Goal: Check status: Check status

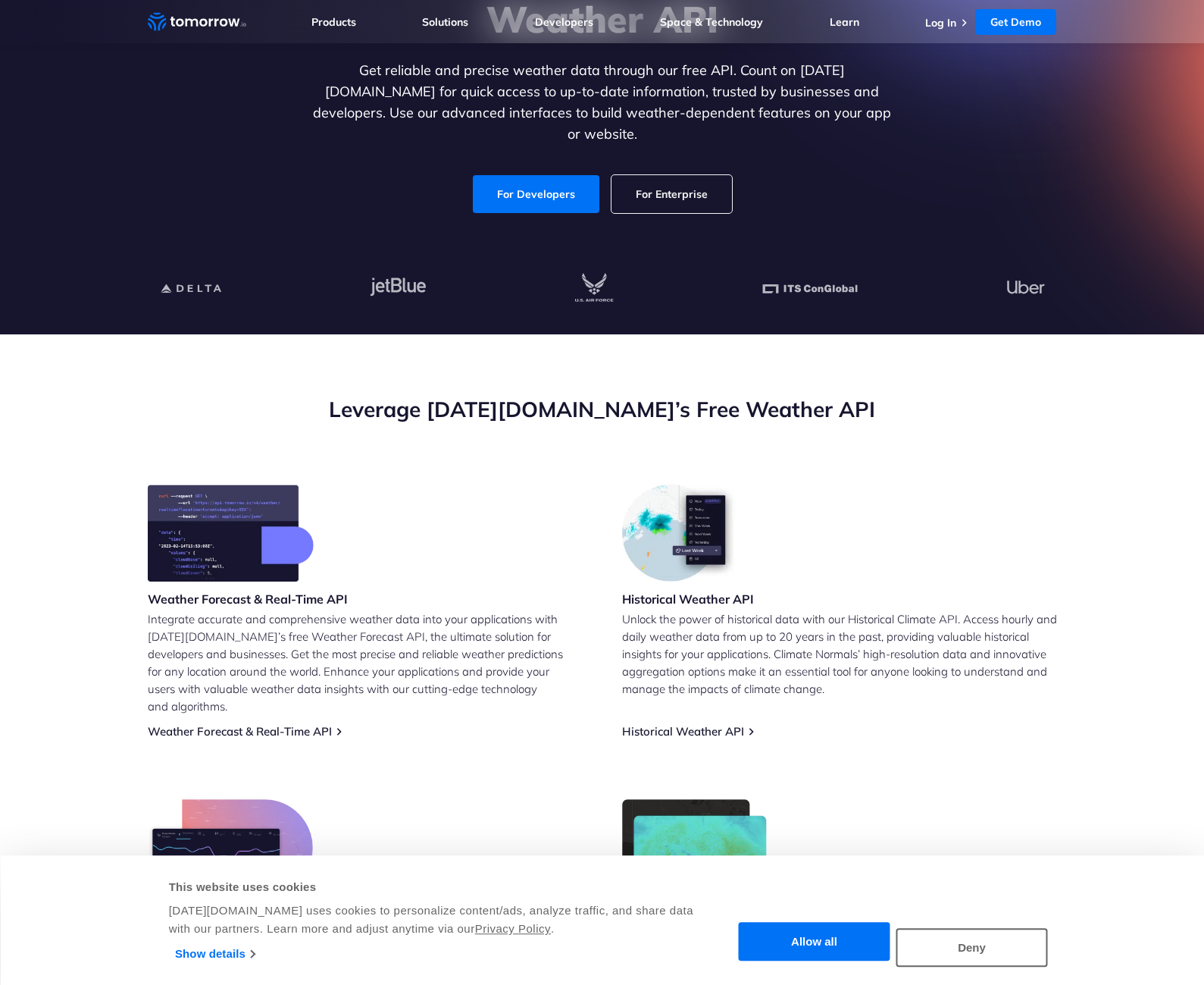
scroll to position [228, 0]
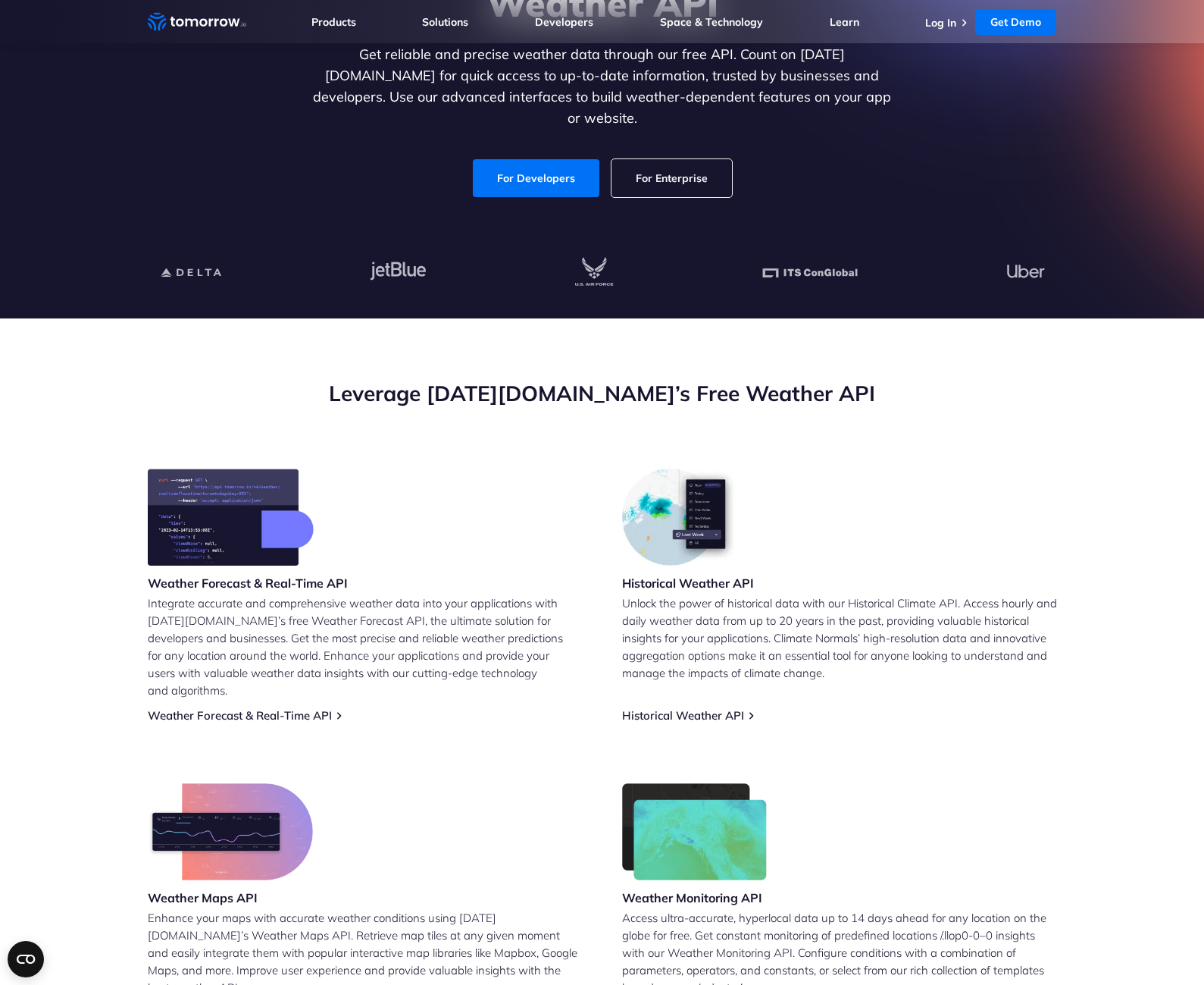
click at [232, 540] on img at bounding box center [230, 517] width 166 height 97
click at [208, 586] on h3 "Weather Forecast & Real-Time API" at bounding box center [248, 583] width 200 height 17
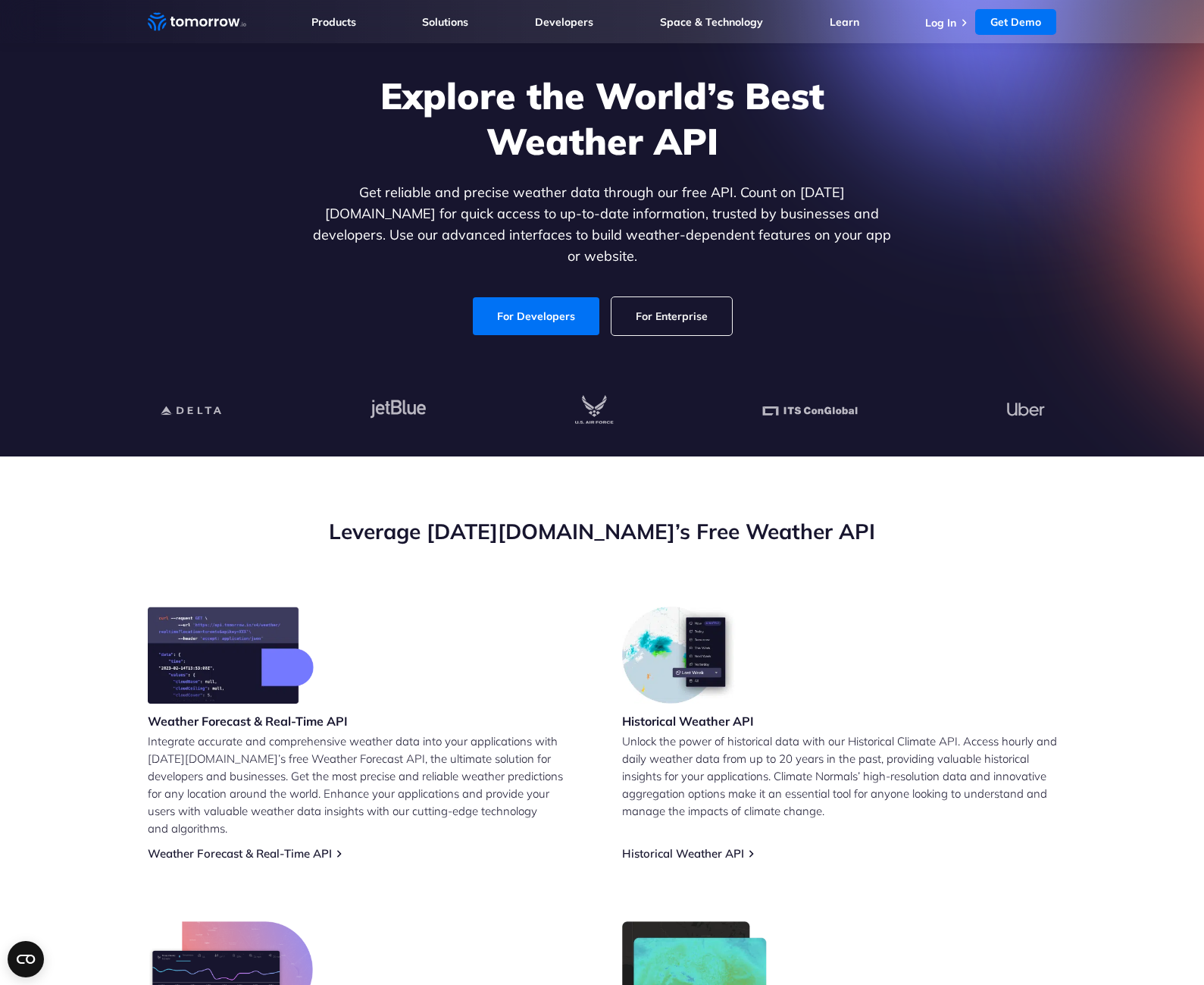
scroll to position [76, 0]
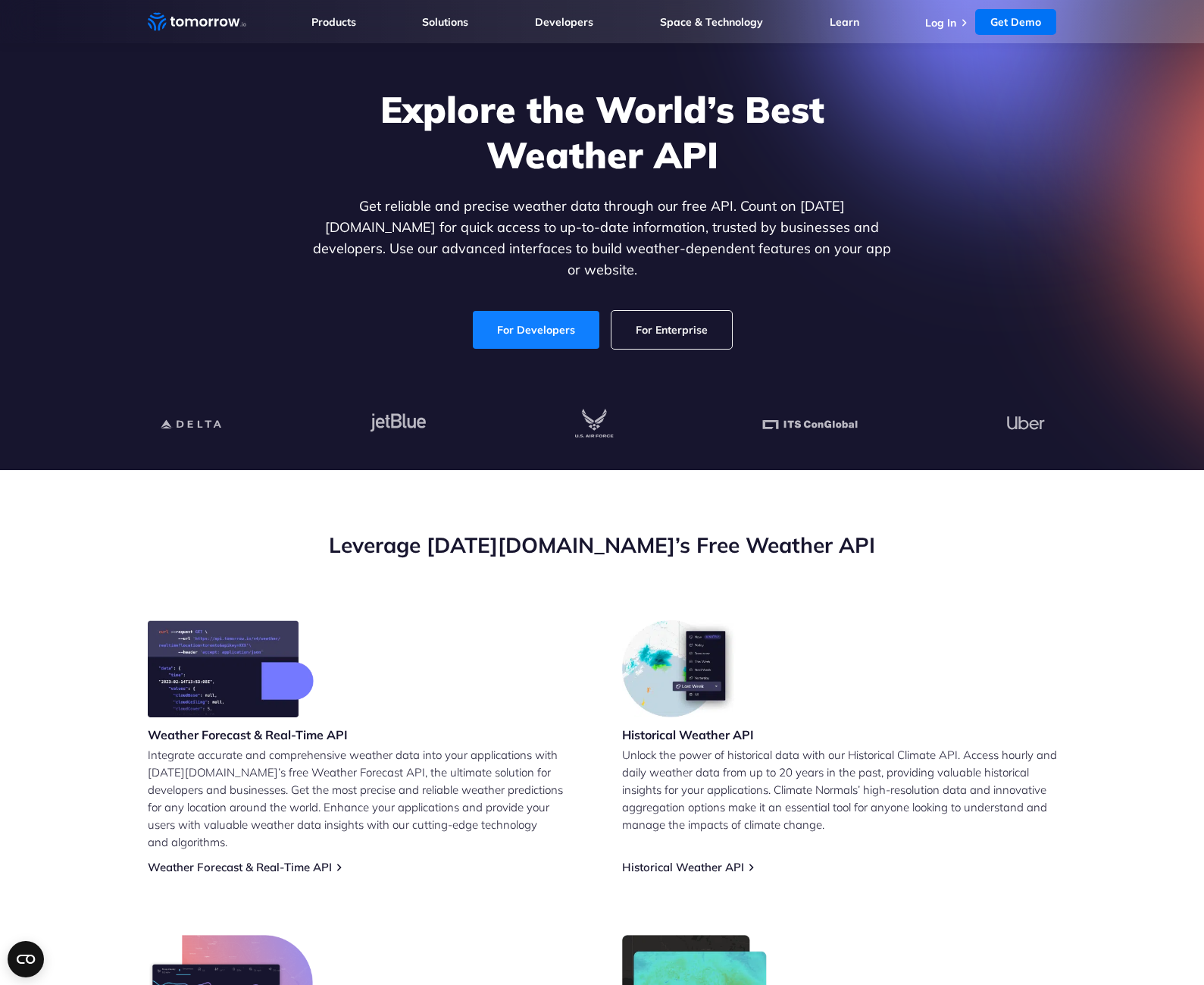
click at [539, 317] on link "For Developers" at bounding box center [536, 329] width 127 height 38
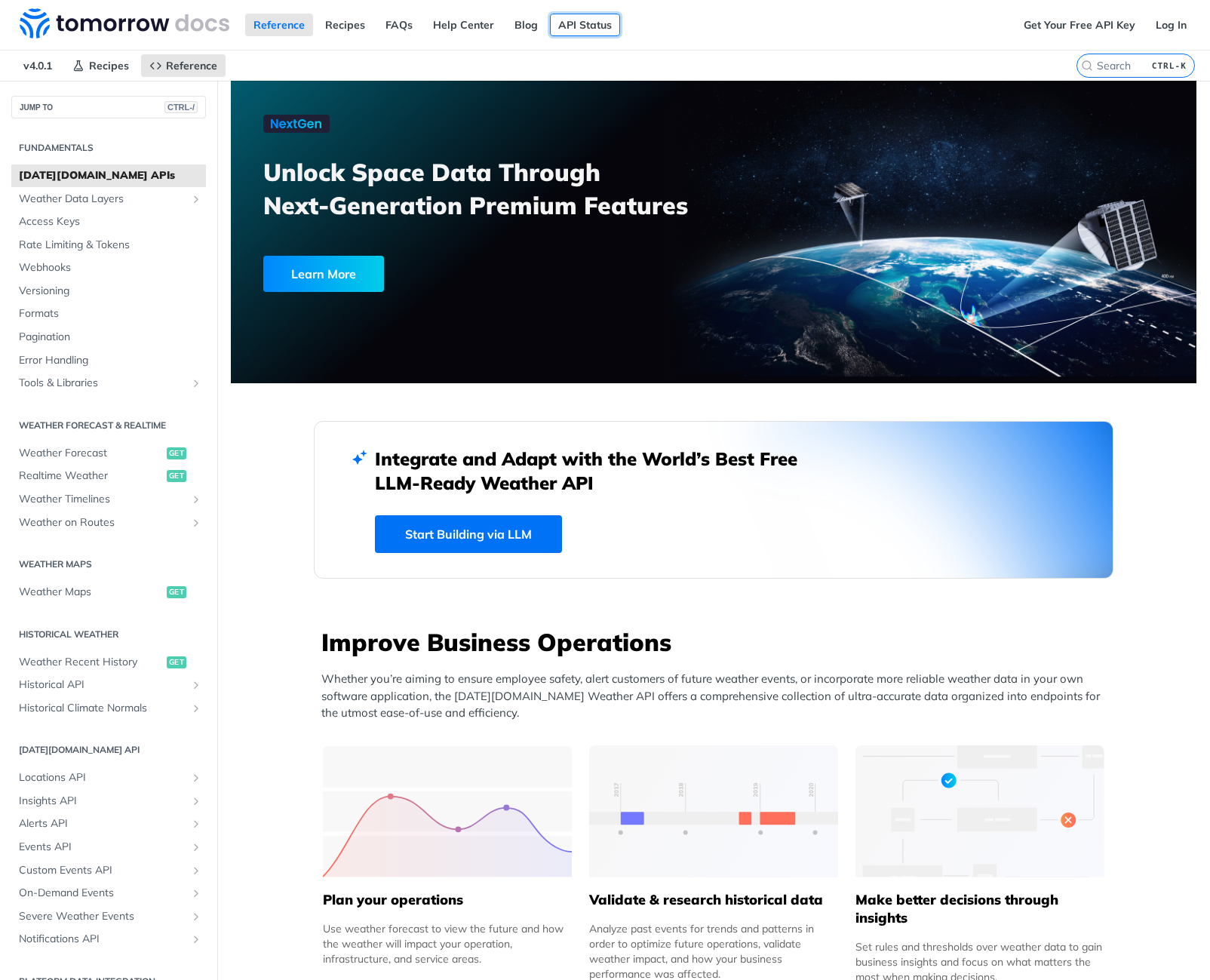
click at [575, 20] on link "API Status" at bounding box center [585, 24] width 71 height 22
